Goal: Transaction & Acquisition: Book appointment/travel/reservation

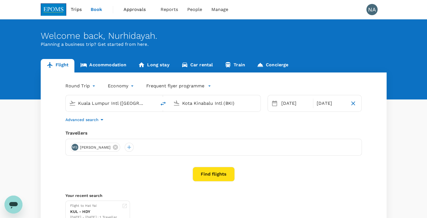
click at [114, 65] on link "Accommodation" at bounding box center [103, 65] width 58 height 13
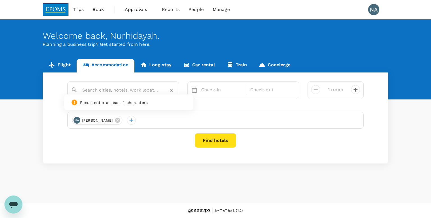
drag, startPoint x: 104, startPoint y: 90, endPoint x: 106, endPoint y: 88, distance: 3.0
click at [104, 90] on input "text" at bounding box center [121, 90] width 78 height 9
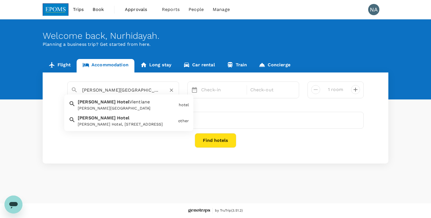
click at [119, 127] on div "[PERSON_NAME] Hotel, [STREET_ADDRESS]" at bounding box center [127, 124] width 98 height 6
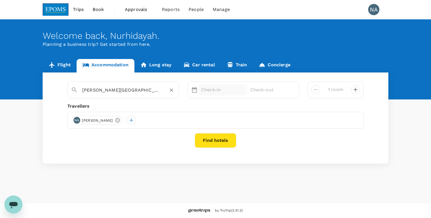
type input "[PERSON_NAME][GEOGRAPHIC_DATA]"
click at [217, 93] on div "Check-in" at bounding box center [222, 89] width 47 height 11
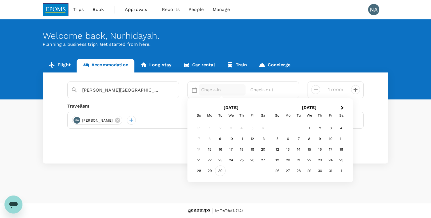
click at [222, 170] on div "30" at bounding box center [220, 170] width 11 height 11
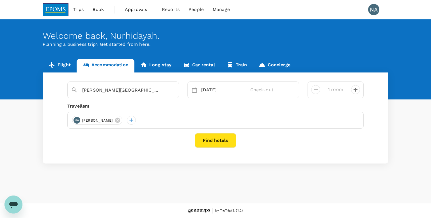
click at [163, 107] on div "Travellers" at bounding box center [215, 106] width 297 height 7
click at [262, 89] on p "Check-out" at bounding box center [271, 89] width 42 height 7
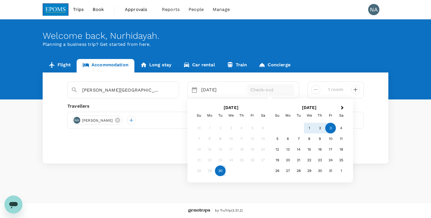
click at [330, 127] on div "3" at bounding box center [330, 128] width 11 height 11
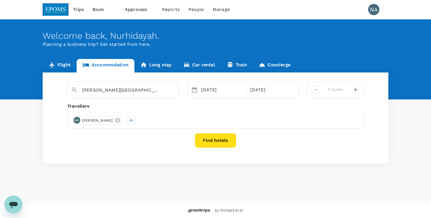
click at [301, 107] on div "Travellers" at bounding box center [215, 106] width 297 height 7
click at [213, 142] on button "Find hotels" at bounding box center [216, 140] width 42 height 15
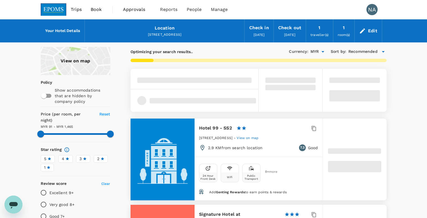
type input "1464.59"
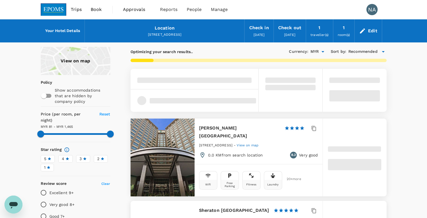
type input "80.59"
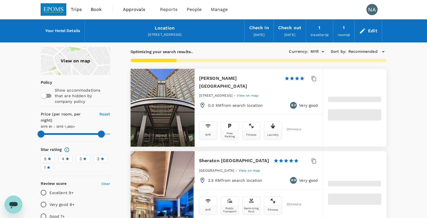
type input "1464.45"
type input "70.45"
type input "1665.49"
type input "53.49"
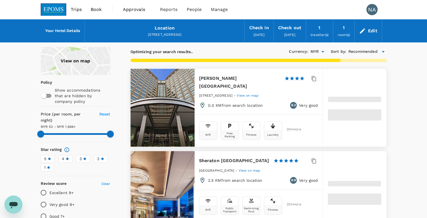
type input "1665.49"
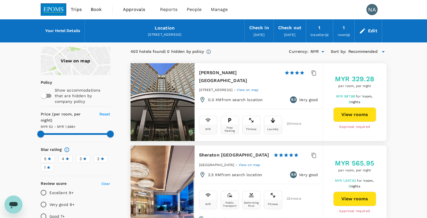
click at [98, 11] on span "Book" at bounding box center [96, 9] width 11 height 7
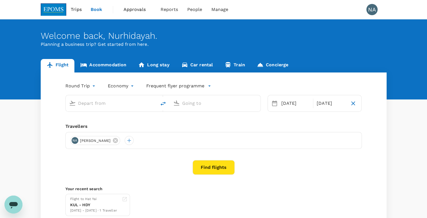
type input "Kuala Lumpur Intl ([GEOGRAPHIC_DATA])"
type input "Kota Kinabalu Intl (BKI)"
type input "Kuala Lumpur Intl ([GEOGRAPHIC_DATA])"
type input "Kota Kinabalu Intl (BKI)"
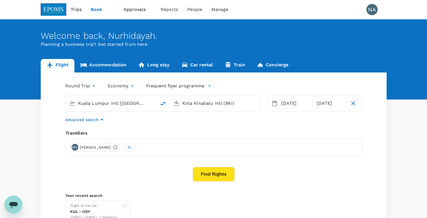
click at [114, 66] on link "Accommodation" at bounding box center [103, 65] width 58 height 13
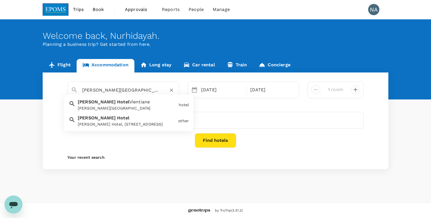
click at [129, 91] on input "[PERSON_NAME][GEOGRAPHIC_DATA]" at bounding box center [121, 90] width 78 height 9
click at [133, 88] on input "[PERSON_NAME][GEOGRAPHIC_DATA]" at bounding box center [121, 90] width 78 height 9
click at [242, 106] on div "Travellers" at bounding box center [215, 106] width 297 height 7
click at [138, 91] on input "[PERSON_NAME][GEOGRAPHIC_DATA]" at bounding box center [121, 90] width 78 height 9
click at [134, 88] on input "[PERSON_NAME][GEOGRAPHIC_DATA]" at bounding box center [121, 90] width 78 height 9
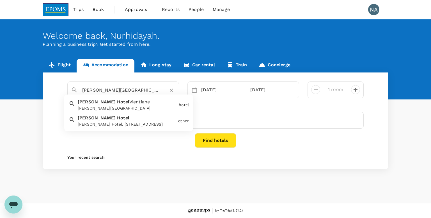
click at [117, 127] on div "[PERSON_NAME] Hotel, [STREET_ADDRESS]" at bounding box center [127, 124] width 98 height 6
